Goal: Transaction & Acquisition: Purchase product/service

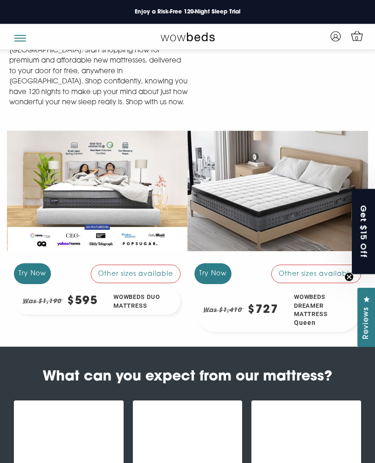
scroll to position [971, 0]
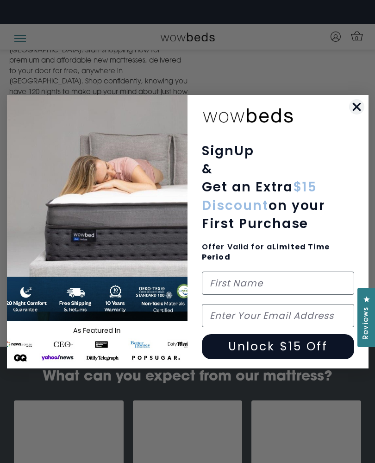
click at [352, 114] on circle "Close dialog" at bounding box center [356, 106] width 15 height 15
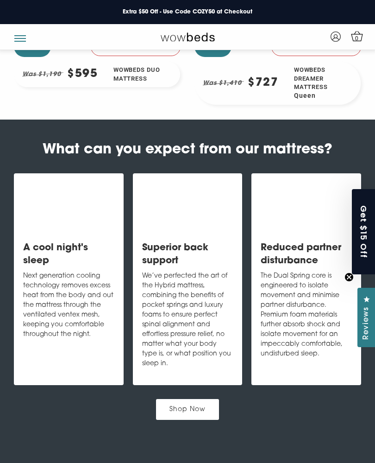
scroll to position [1178, 0]
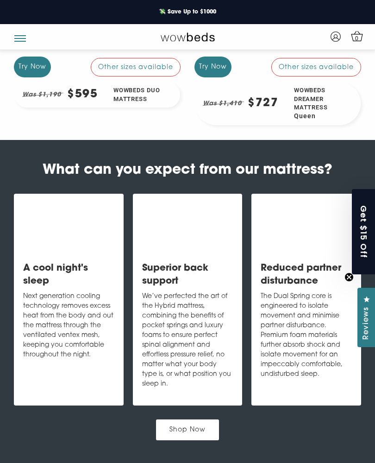
click at [200, 419] on link "Shop Now" at bounding box center [187, 429] width 63 height 21
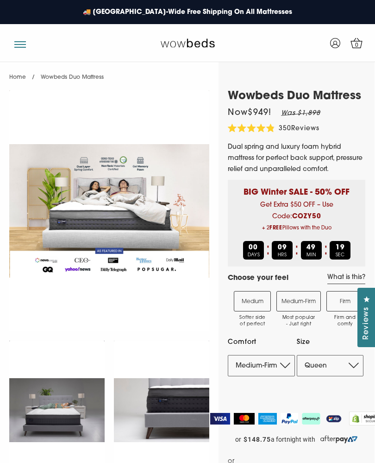
select select "Medium-Firm"
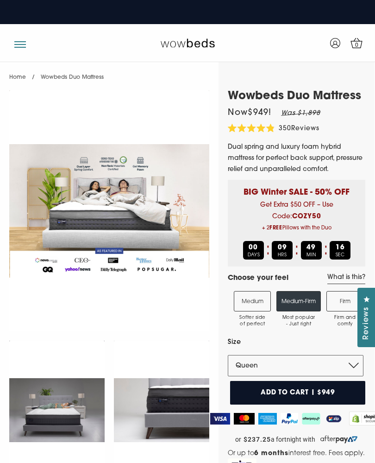
click at [257, 308] on label "Medium Softer side of perfect" at bounding box center [252, 301] width 37 height 20
click at [0, 0] on input "Medium Softer side of perfect" at bounding box center [0, 0] width 0 height 0
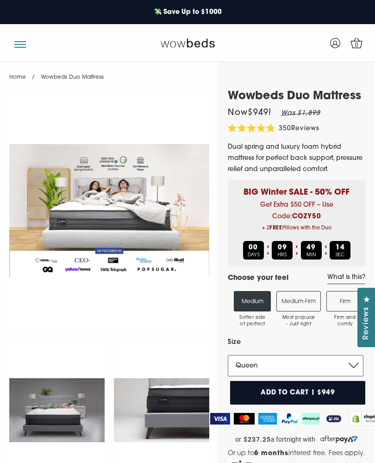
click at [320, 369] on select "Single King Single Double Queen King" at bounding box center [296, 365] width 136 height 21
select select "King"
click at [76, 206] on img at bounding box center [109, 210] width 200 height 241
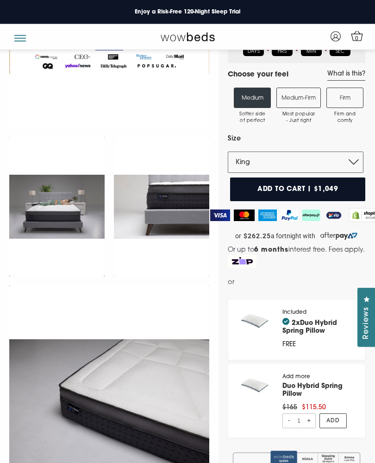
scroll to position [192, 0]
click at [58, 128] on img at bounding box center [109, 7] width 200 height 241
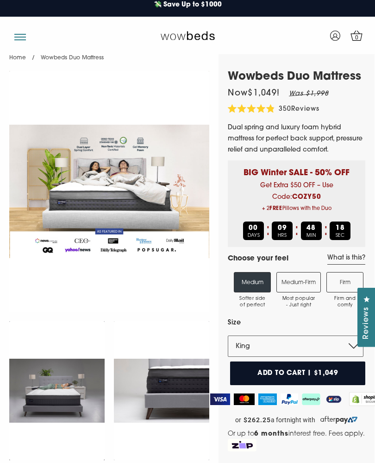
scroll to position [0, 0]
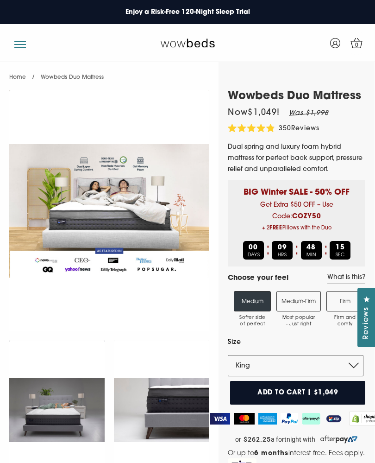
click at [19, 41] on button "button" at bounding box center [20, 41] width 12 height 9
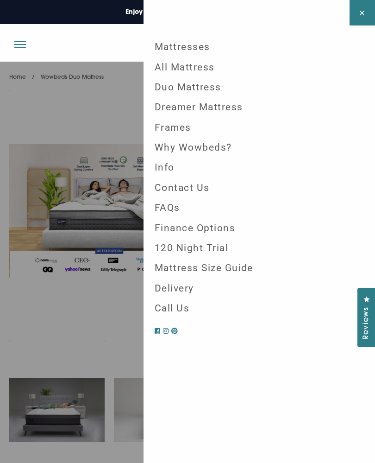
click at [204, 69] on link "All Mattress" at bounding box center [259, 67] width 224 height 20
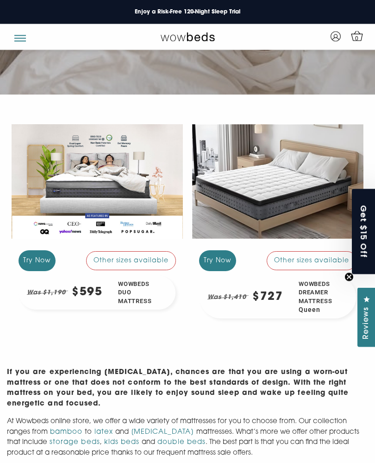
scroll to position [219, 0]
click at [300, 259] on div "Other sizes available" at bounding box center [312, 260] width 90 height 19
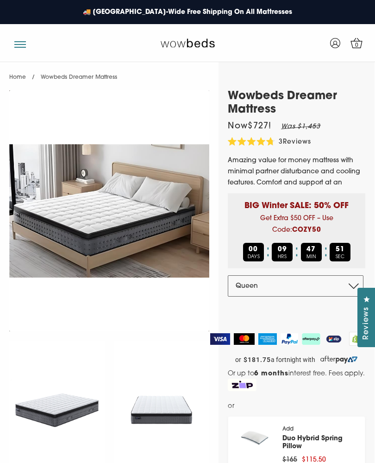
select select "Queen"
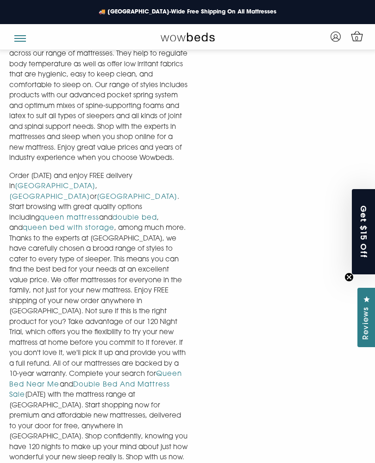
scroll to position [622, 0]
